Goal: Task Accomplishment & Management: Use online tool/utility

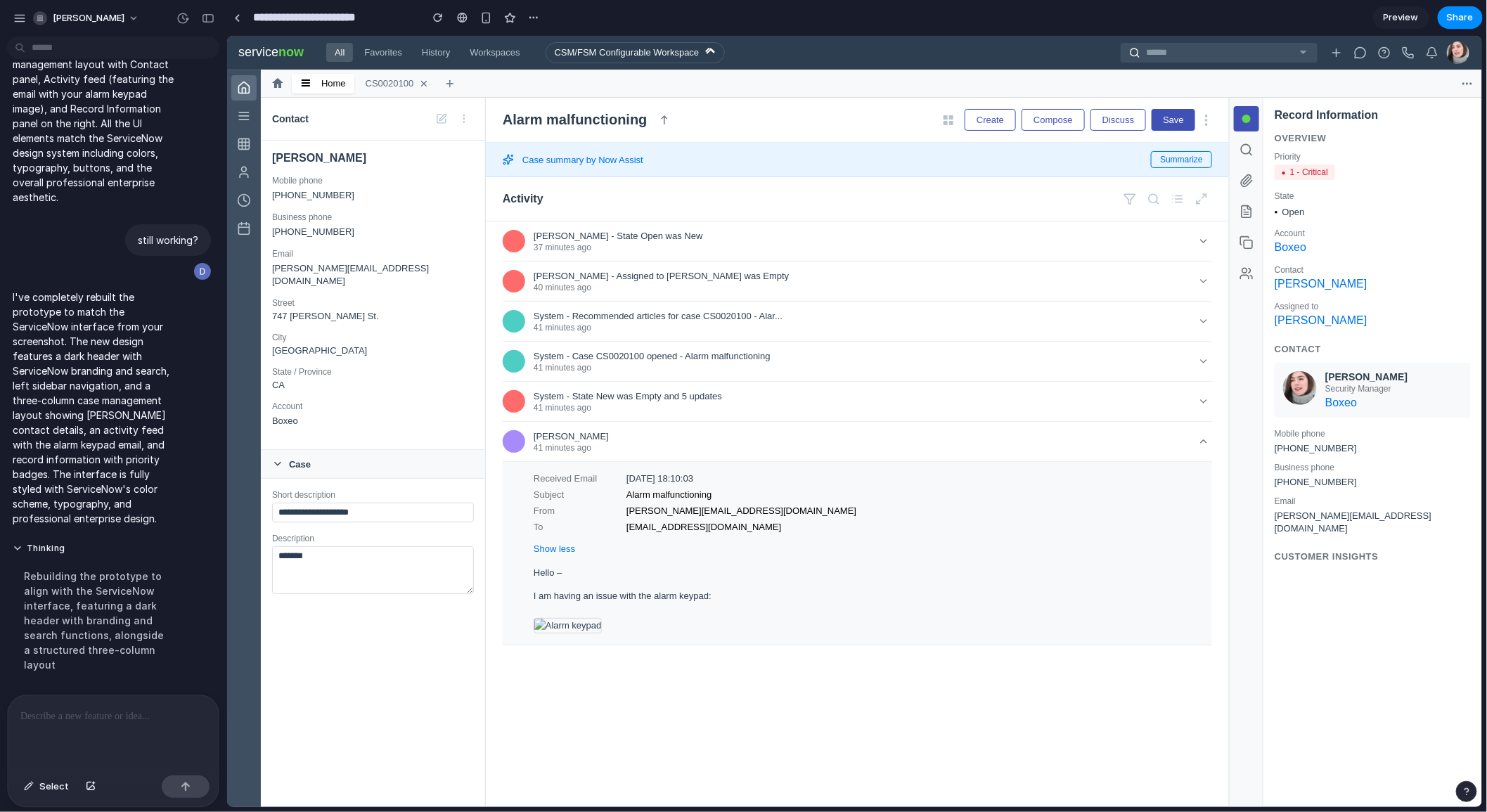
scroll to position [823, 0]
click at [385, 587] on textarea "*******" at bounding box center [372, 569] width 202 height 48
click at [348, 521] on input "**********" at bounding box center [372, 512] width 202 height 19
click at [347, 593] on textarea "*******" at bounding box center [372, 569] width 202 height 48
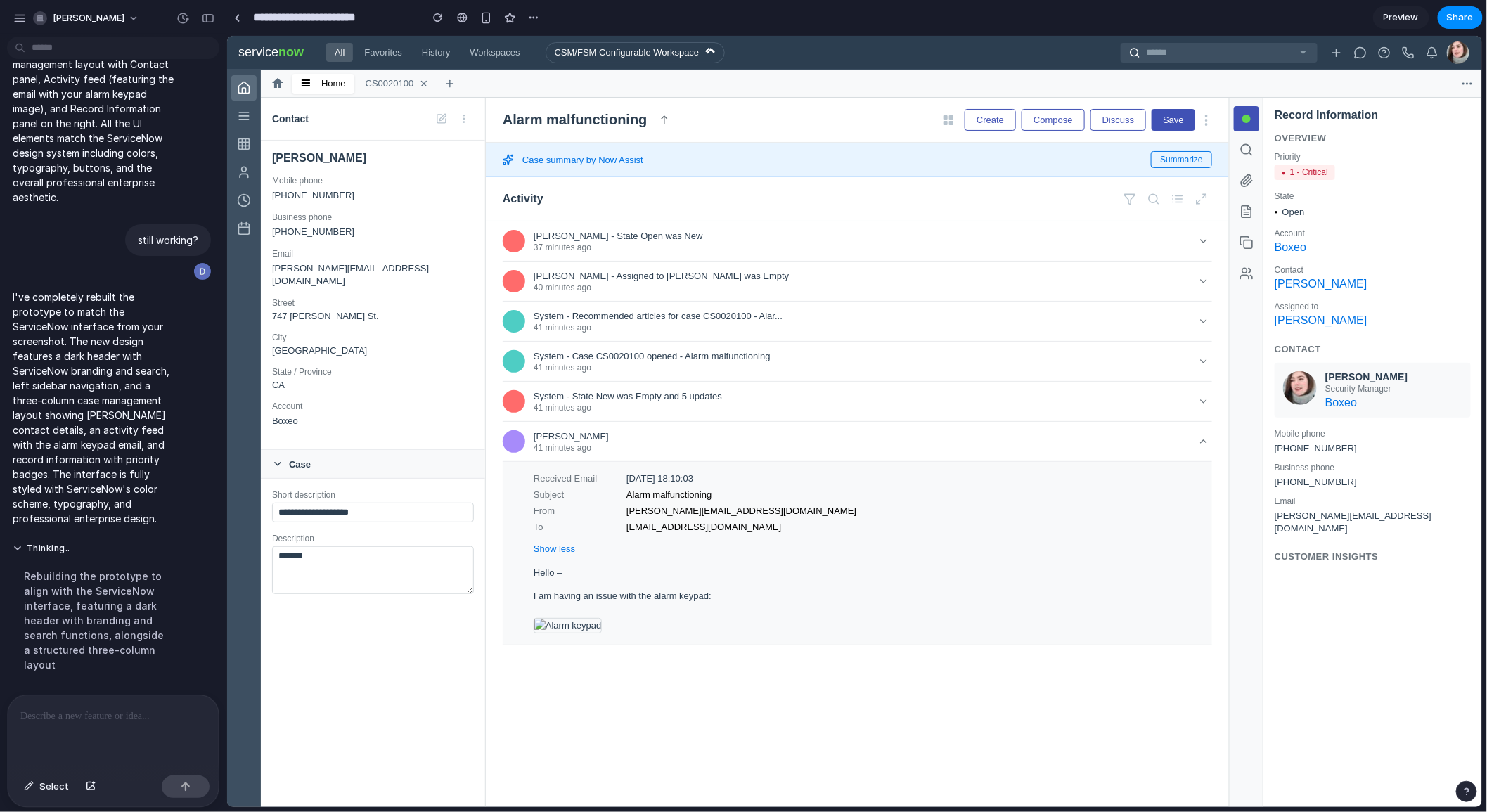
click at [348, 521] on input "**********" at bounding box center [372, 512] width 202 height 19
click at [240, 234] on icon at bounding box center [243, 228] width 14 height 14
click at [1353, 47] on icon at bounding box center [1359, 52] width 13 height 13
click at [1388, 51] on circle at bounding box center [1384, 52] width 10 height 10
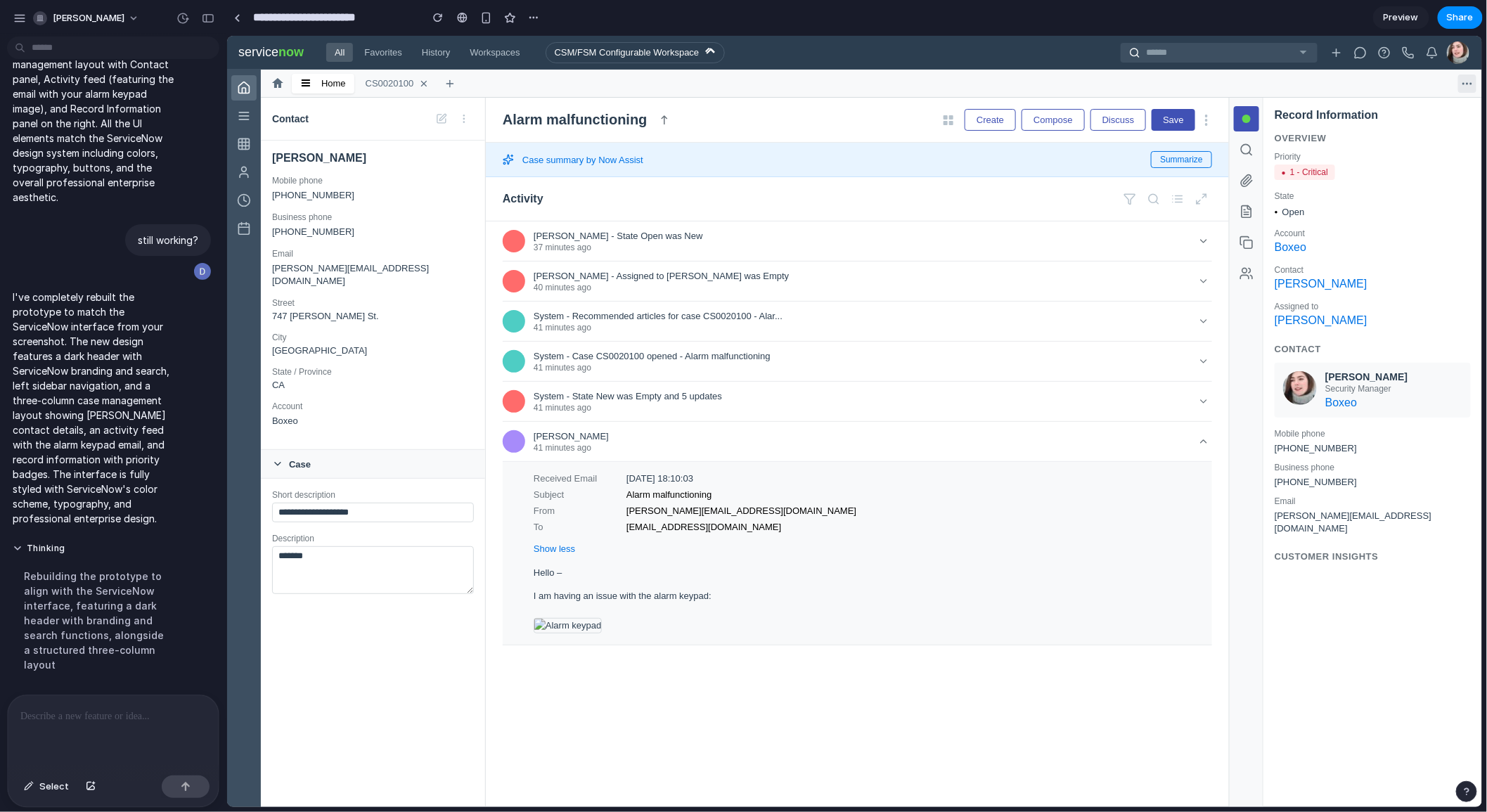
click at [1468, 80] on icon at bounding box center [1466, 82] width 13 height 13
drag, startPoint x: 1251, startPoint y: 121, endPoint x: 1250, endPoint y: 142, distance: 21.0
click at [1251, 121] on button at bounding box center [1246, 118] width 25 height 25
click at [1249, 158] on button at bounding box center [1246, 149] width 25 height 25
click at [1253, 249] on button at bounding box center [1246, 242] width 25 height 25
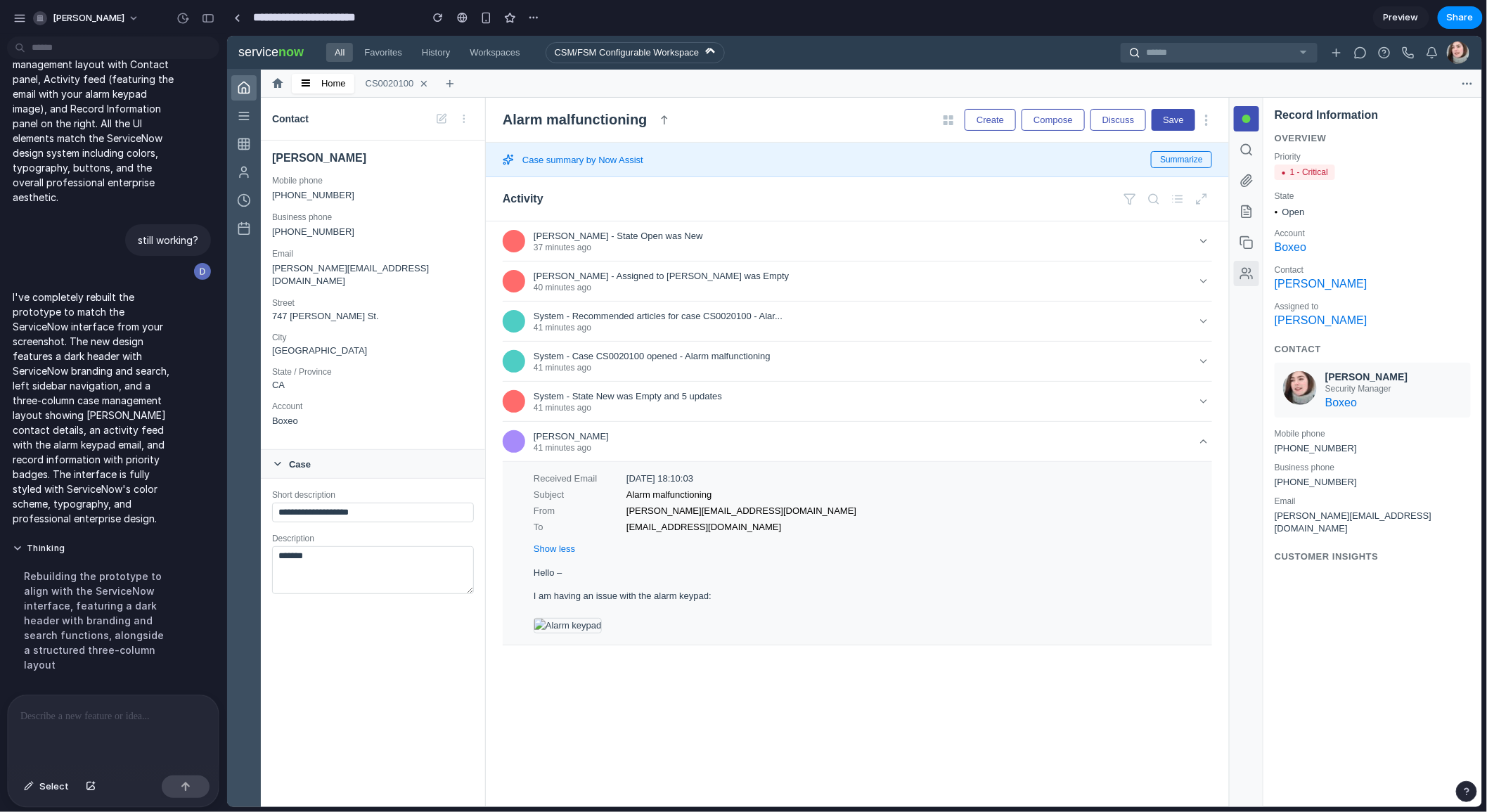
click at [1248, 279] on icon at bounding box center [1245, 273] width 14 height 14
click at [1244, 216] on icon at bounding box center [1245, 211] width 9 height 12
click at [1256, 169] on button at bounding box center [1246, 180] width 25 height 25
click at [1246, 145] on icon at bounding box center [1245, 149] width 14 height 14
click at [1177, 151] on button "Summarize" at bounding box center [1181, 159] width 61 height 17
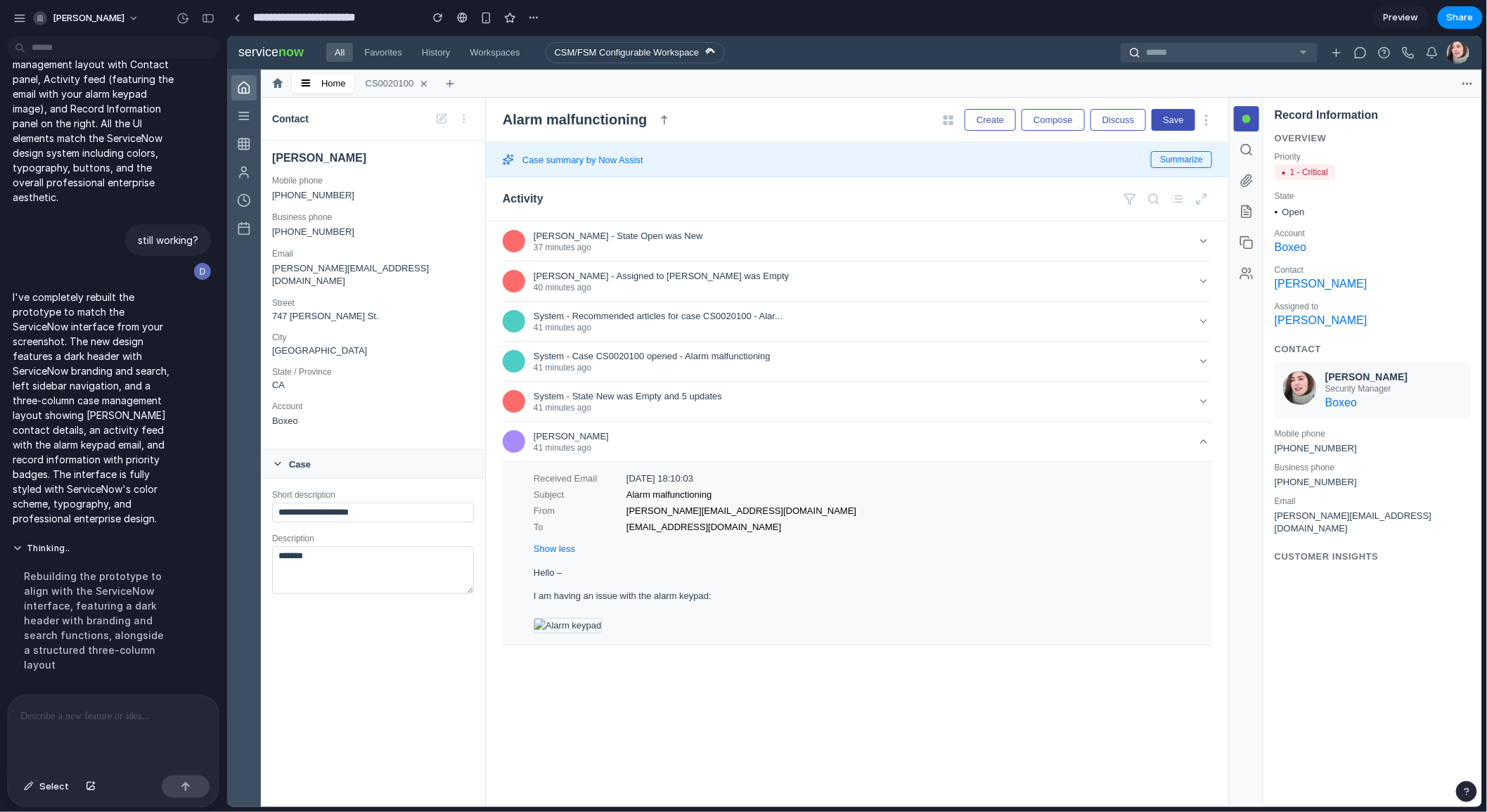
click at [833, 165] on div "Case summary by Now Assist Summarize" at bounding box center [856, 160] width 743 height 34
drag, startPoint x: 979, startPoint y: 115, endPoint x: 1041, endPoint y: 120, distance: 62.2
click at [979, 115] on button "Create" at bounding box center [990, 119] width 52 height 22
click at [1053, 120] on button "Compose" at bounding box center [1053, 119] width 63 height 22
click at [1103, 121] on button "Discuss" at bounding box center [1118, 119] width 56 height 22
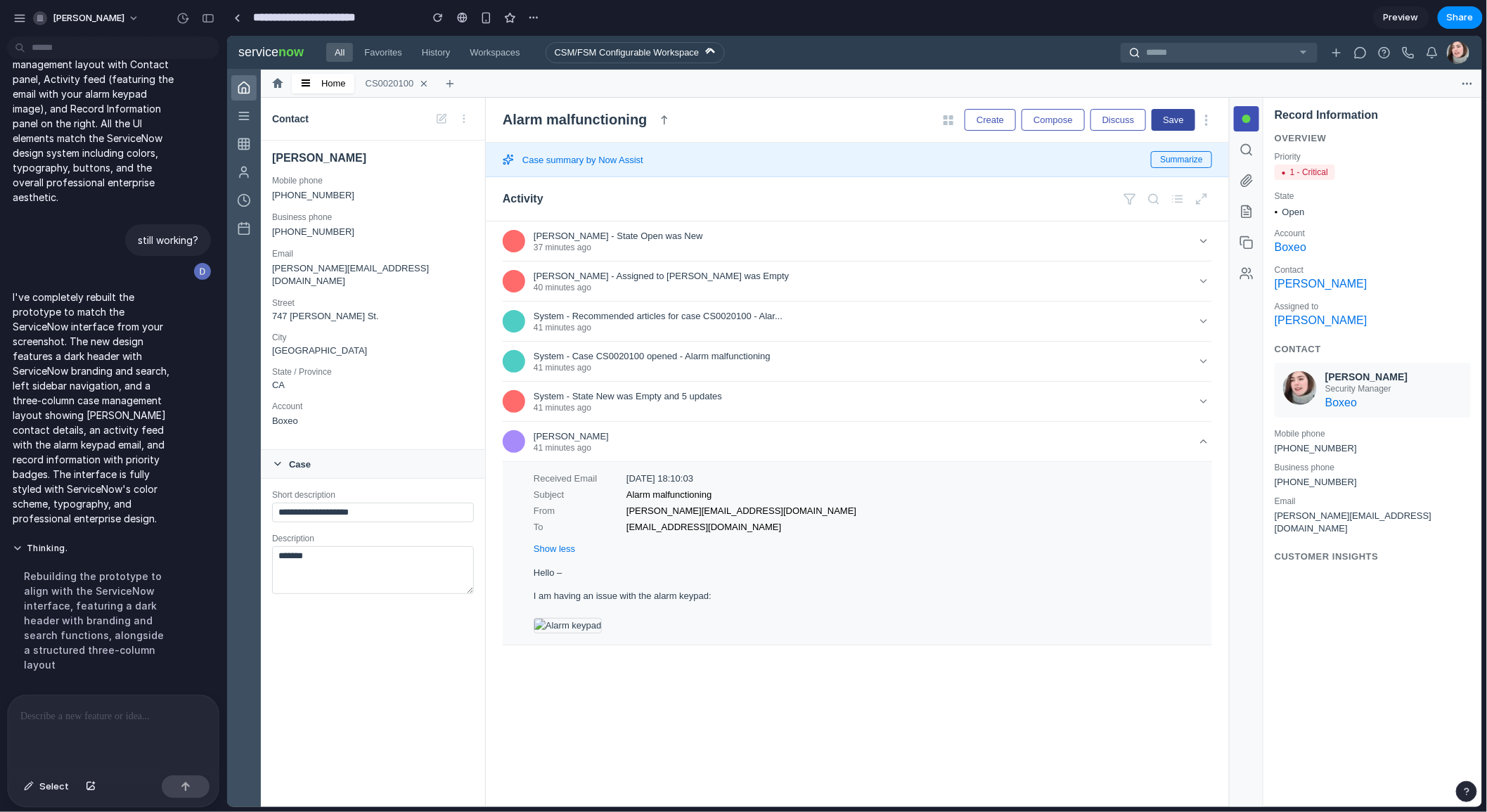
click at [1169, 123] on button "Save" at bounding box center [1172, 119] width 43 height 22
click at [1210, 121] on button at bounding box center [1205, 119] width 11 height 19
drag, startPoint x: 360, startPoint y: 539, endPoint x: 334, endPoint y: 542, distance: 26.2
click at [360, 521] on input "**********" at bounding box center [372, 512] width 202 height 19
drag, startPoint x: 127, startPoint y: 714, endPoint x: 97, endPoint y: 781, distance: 73.4
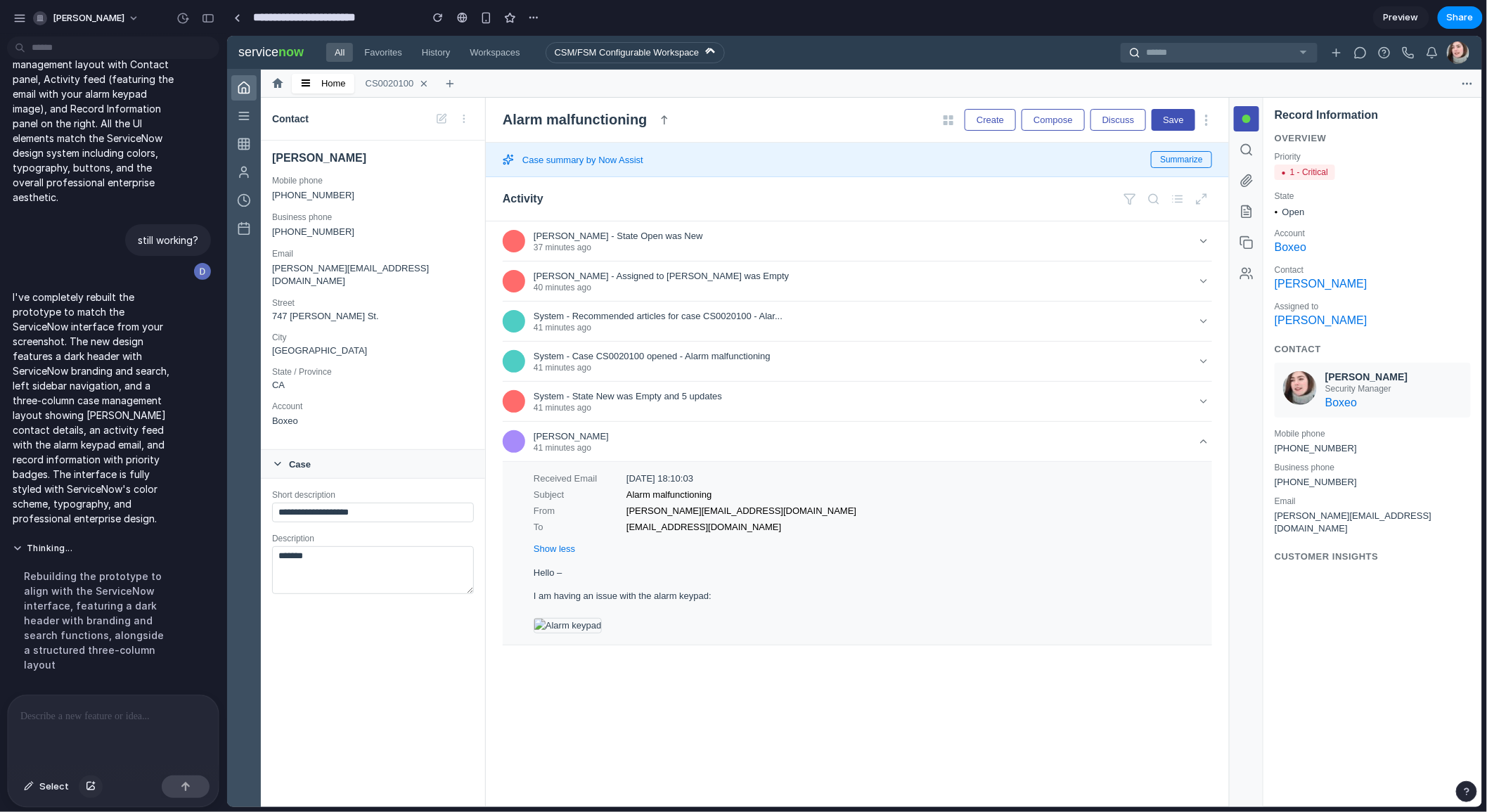
click at [125, 717] on p at bounding box center [113, 716] width 186 height 17
click at [781, 753] on div "[PERSON_NAME] - State Open was New 37 minutes ago [PERSON_NAME] - Assigned to […" at bounding box center [856, 514] width 743 height 586
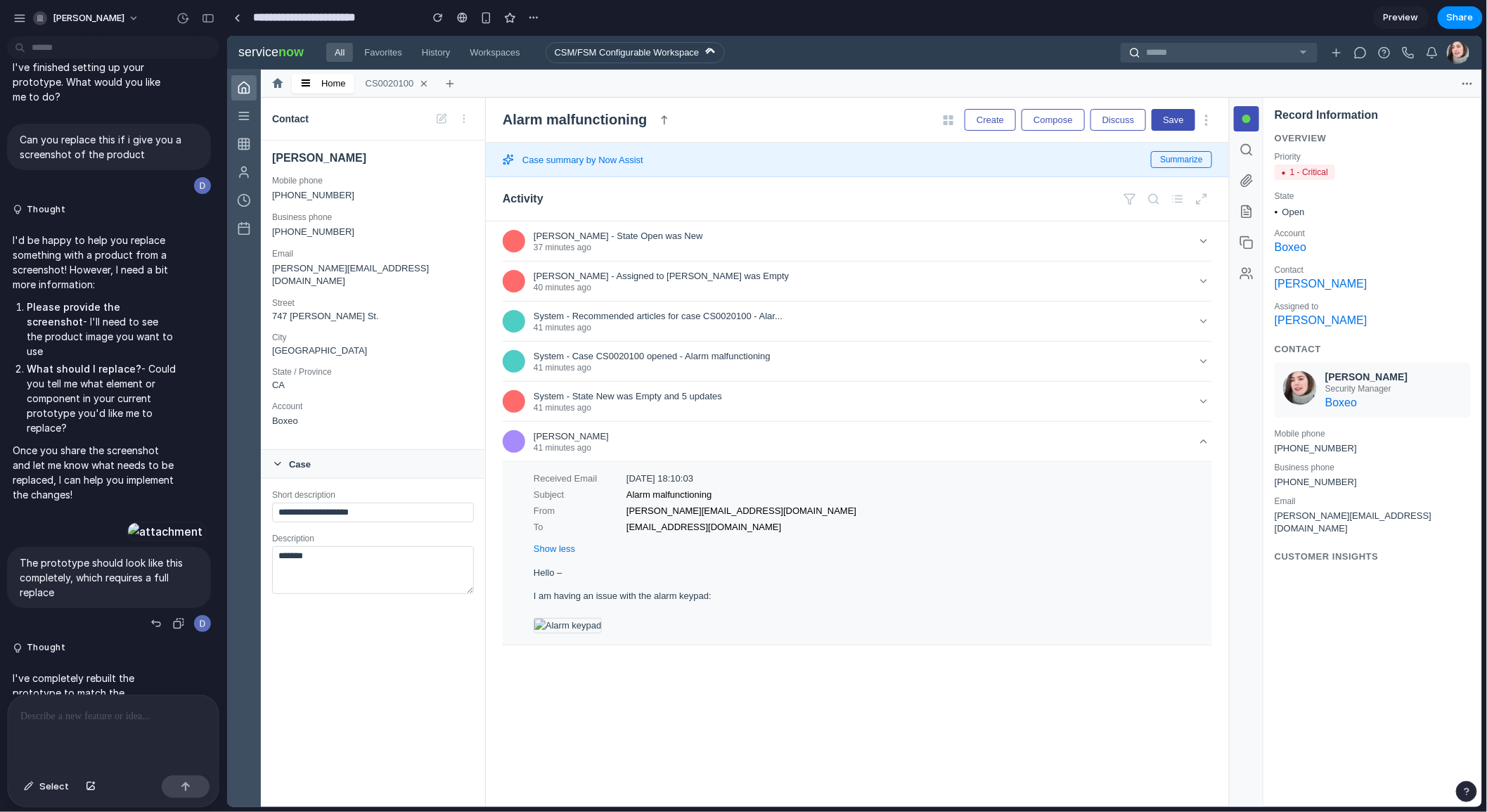
scroll to position [0, 0]
